Goal: Task Accomplishment & Management: Use online tool/utility

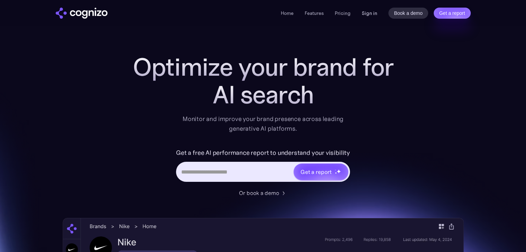
click at [365, 16] on link "Sign in" at bounding box center [369, 13] width 16 height 8
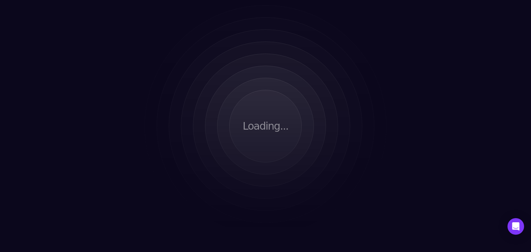
click at [292, 186] on div "Loading..." at bounding box center [265, 126] width 531 height 252
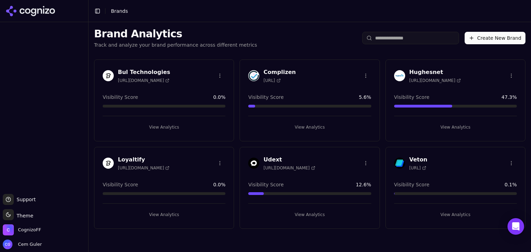
click at [300, 88] on div "Complizen https://complizen.ai Visibility Score 5.6 % View Analytics" at bounding box center [309, 100] width 140 height 82
click at [308, 123] on button "View Analytics" at bounding box center [309, 127] width 123 height 11
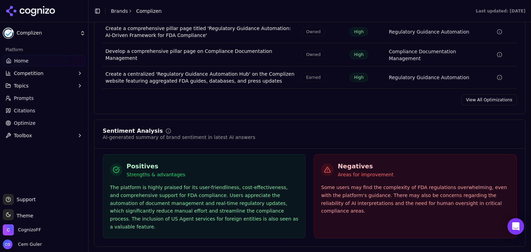
scroll to position [1129, 0]
click at [495, 102] on link "View All Optimizations" at bounding box center [488, 99] width 55 height 11
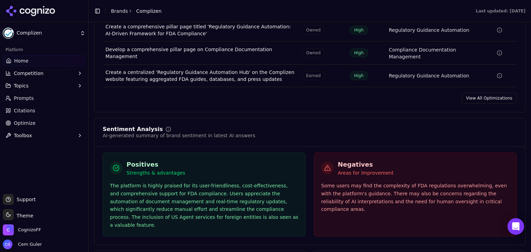
scroll to position [1305, 0]
